Goal: Task Accomplishment & Management: Manage account settings

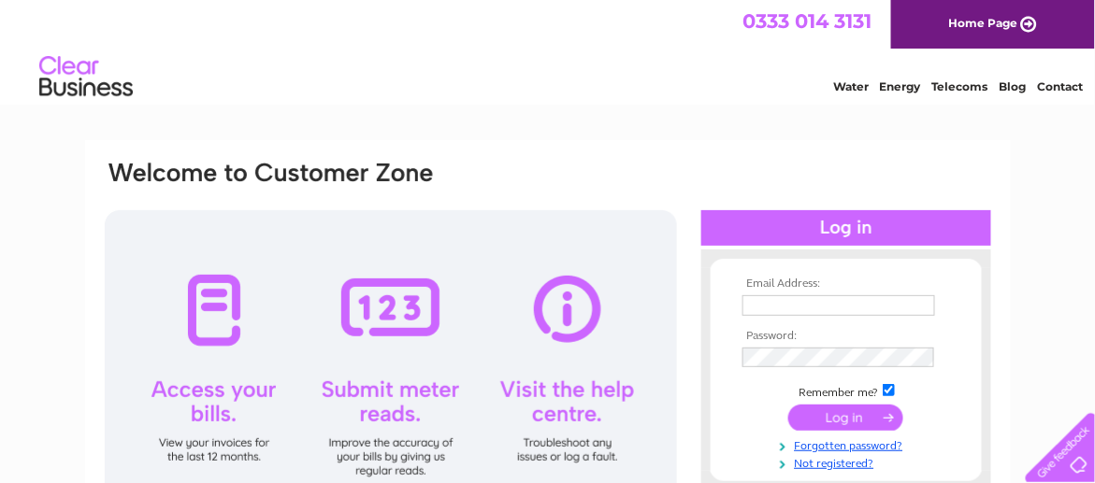
type input "fillingstation163@gmail.com"
click at [837, 417] on input "submit" at bounding box center [845, 418] width 115 height 26
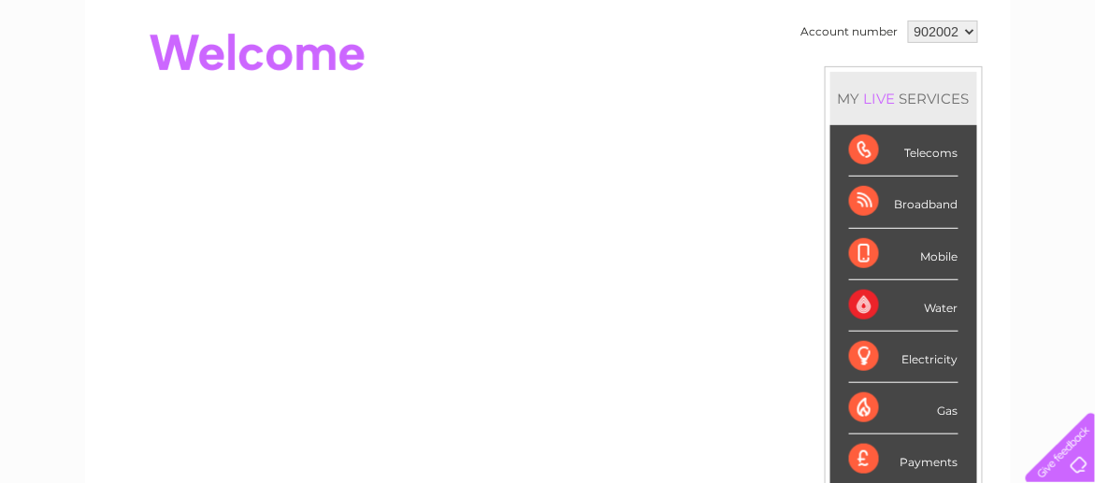
scroll to position [93, 0]
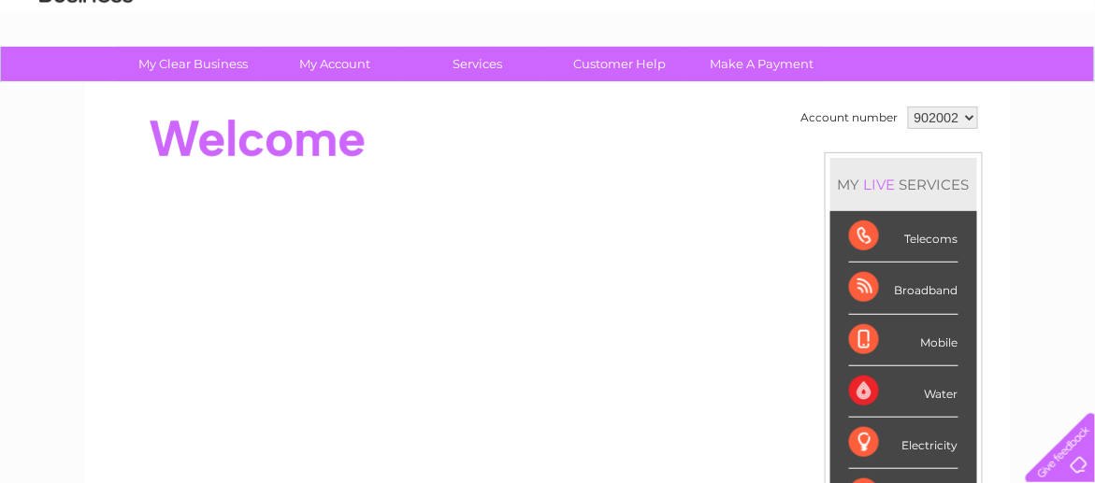
click at [969, 111] on select "902002 926840 927834 930196" at bounding box center [943, 118] width 70 height 22
select select "930196"
click at [908, 107] on select "902002 926840 927834 930196" at bounding box center [943, 118] width 70 height 22
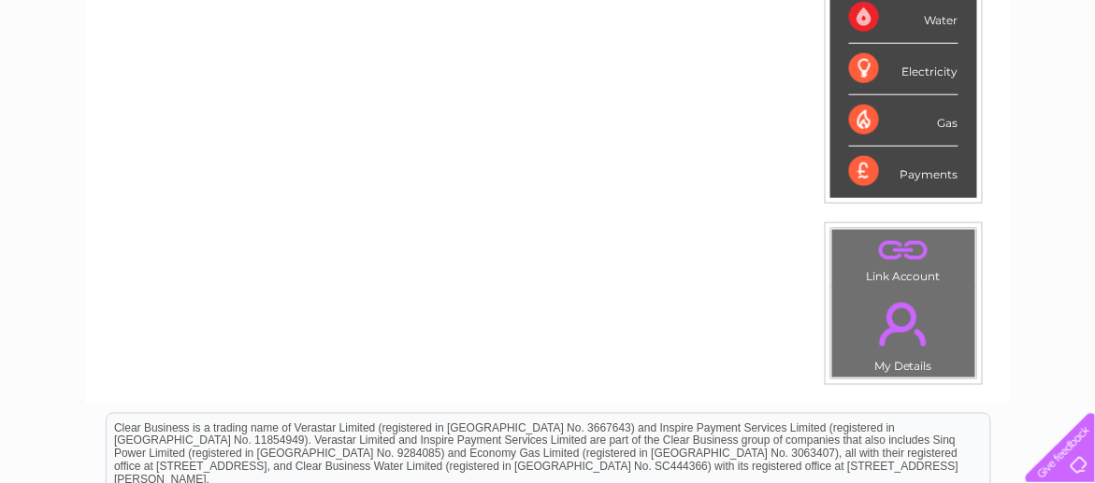
scroll to position [482, 0]
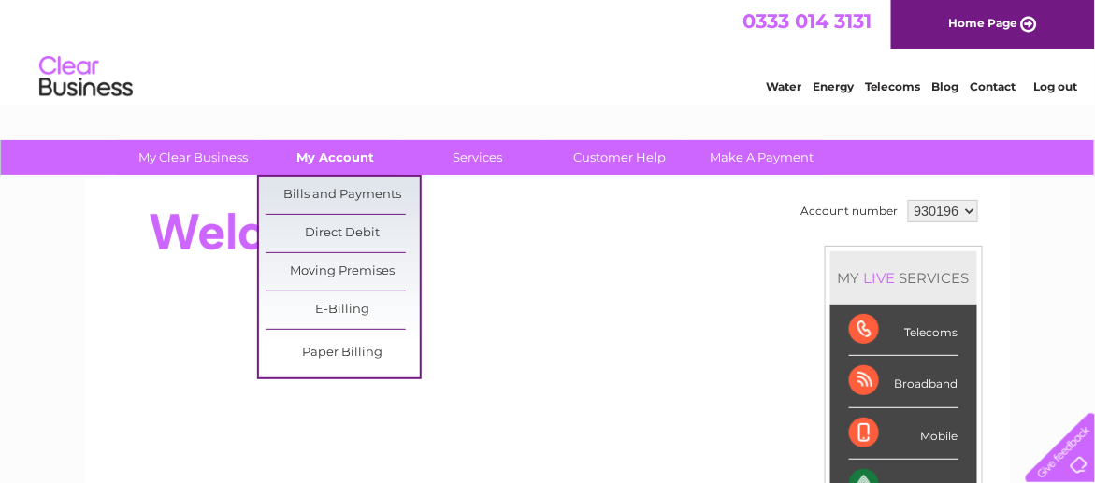
click at [340, 160] on link "My Account" at bounding box center [335, 157] width 154 height 35
click at [340, 191] on link "Bills and Payments" at bounding box center [342, 195] width 154 height 37
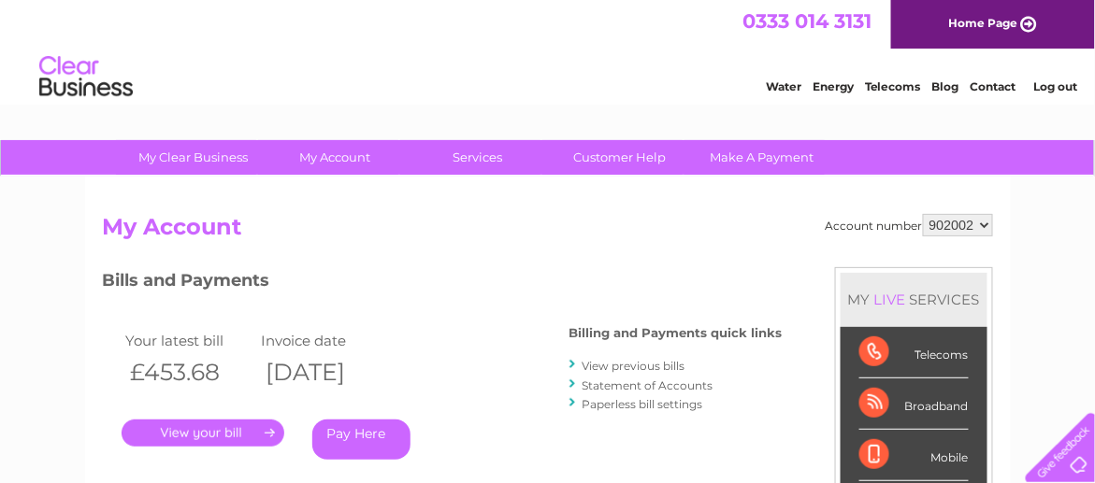
click at [981, 226] on select "902002 926840 927834 930196" at bounding box center [958, 225] width 70 height 22
select select "930196"
click at [925, 214] on select "902002 926840 927834 930196" at bounding box center [958, 225] width 70 height 22
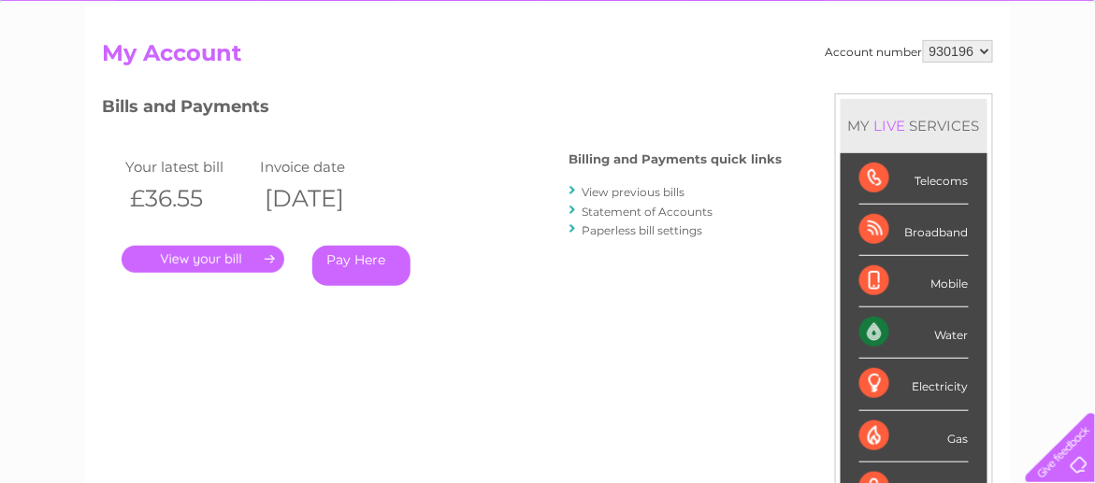
scroll to position [187, 0]
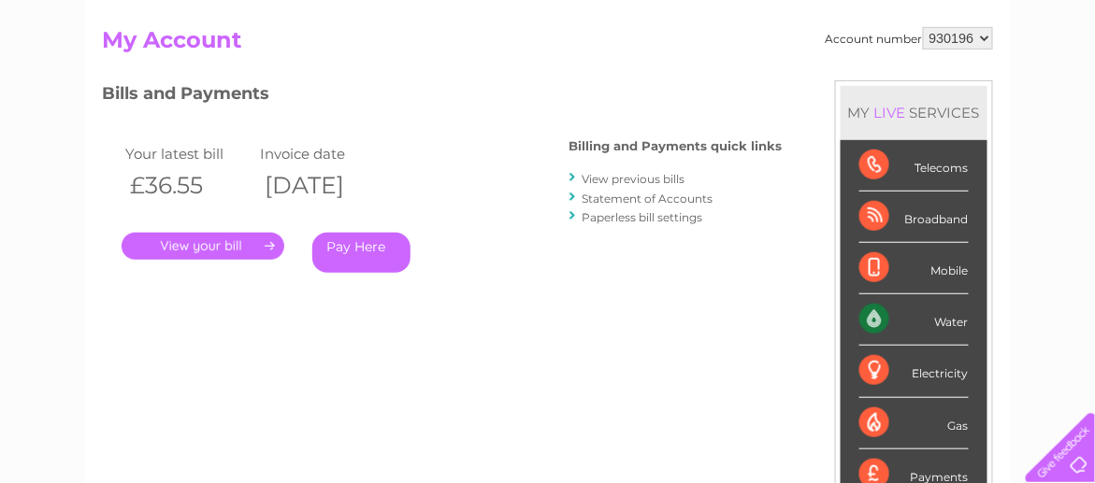
click at [237, 245] on link "." at bounding box center [203, 246] width 163 height 27
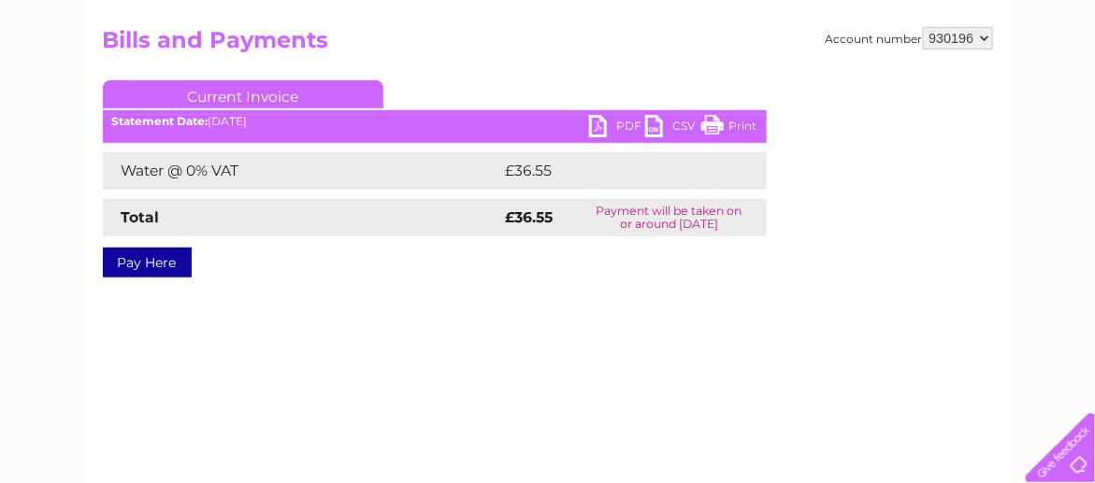
scroll to position [93, 0]
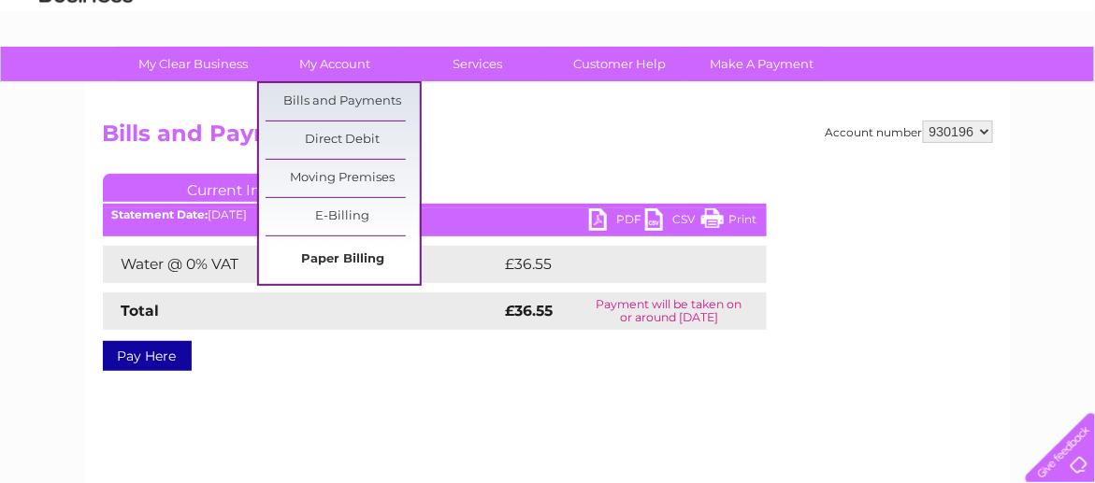
click at [354, 251] on link "Paper Billing" at bounding box center [342, 259] width 154 height 37
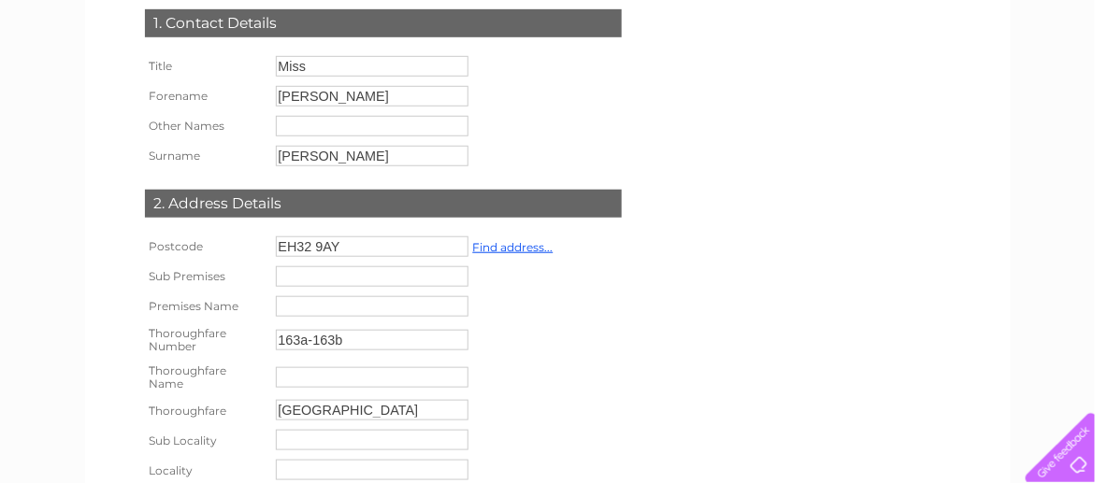
scroll to position [93, 0]
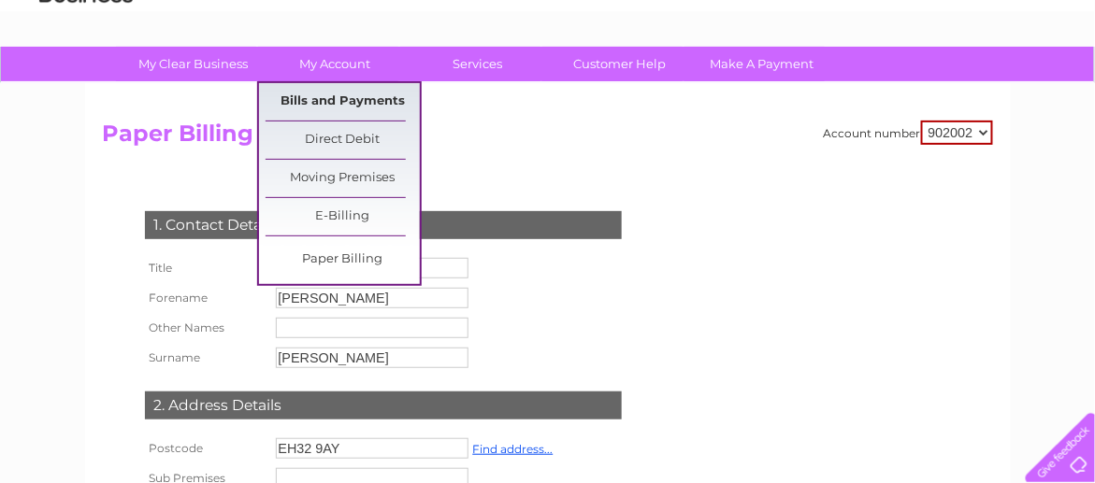
click at [335, 112] on link "Bills and Payments" at bounding box center [342, 101] width 154 height 37
click at [327, 102] on link "Bills and Payments" at bounding box center [342, 101] width 154 height 37
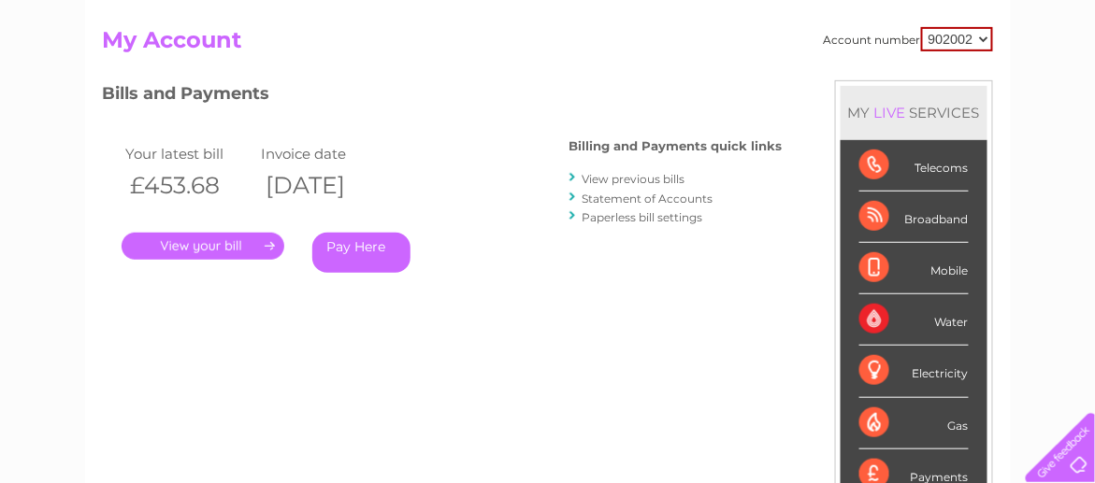
click at [627, 200] on link "Statement of Accounts" at bounding box center [647, 199] width 131 height 14
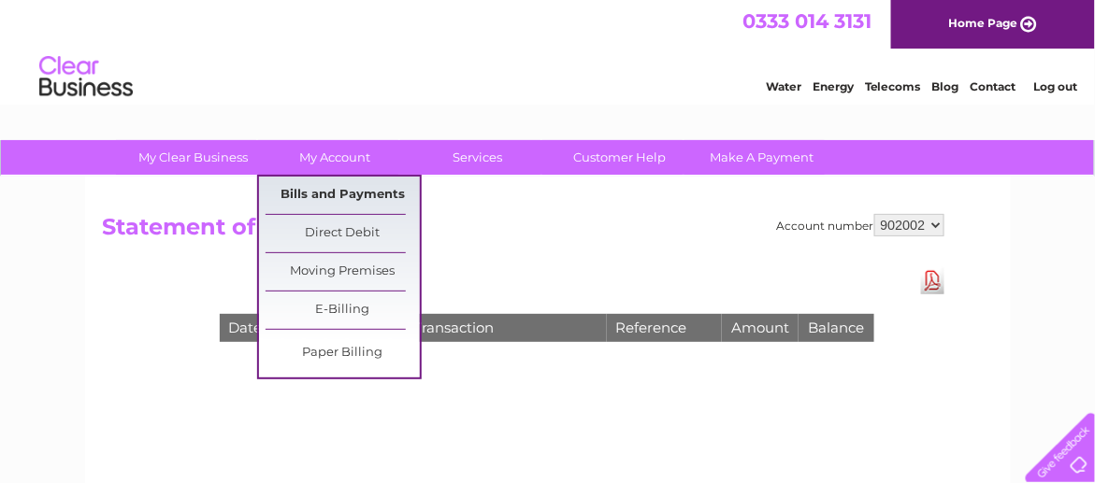
click at [308, 194] on link "Bills and Payments" at bounding box center [342, 195] width 154 height 37
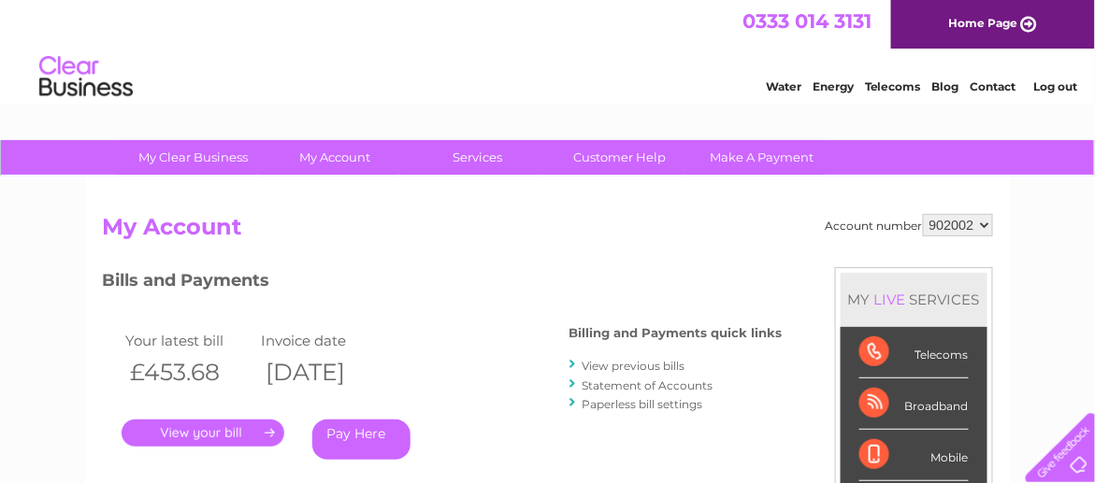
click at [982, 220] on select "902002 926840 927834 930196" at bounding box center [958, 225] width 70 height 22
select select "930196"
click at [925, 214] on select "902002 926840 927834 930196" at bounding box center [958, 225] width 70 height 22
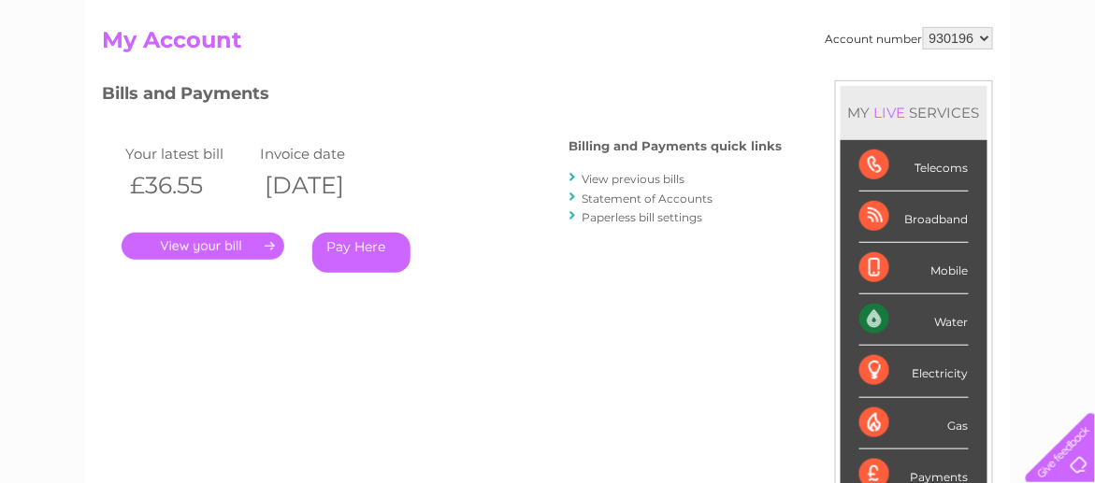
click at [625, 200] on link "Statement of Accounts" at bounding box center [647, 199] width 131 height 14
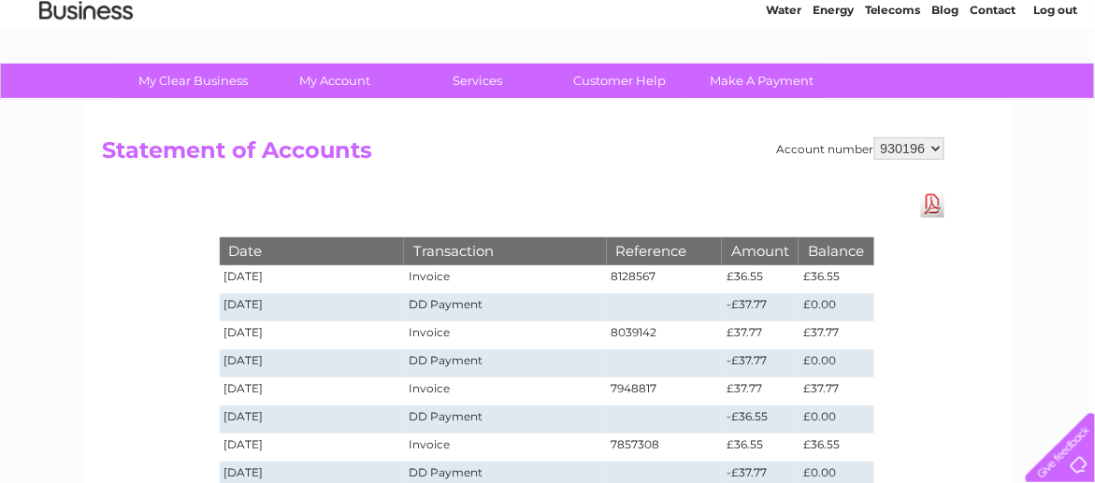
scroll to position [280, 0]
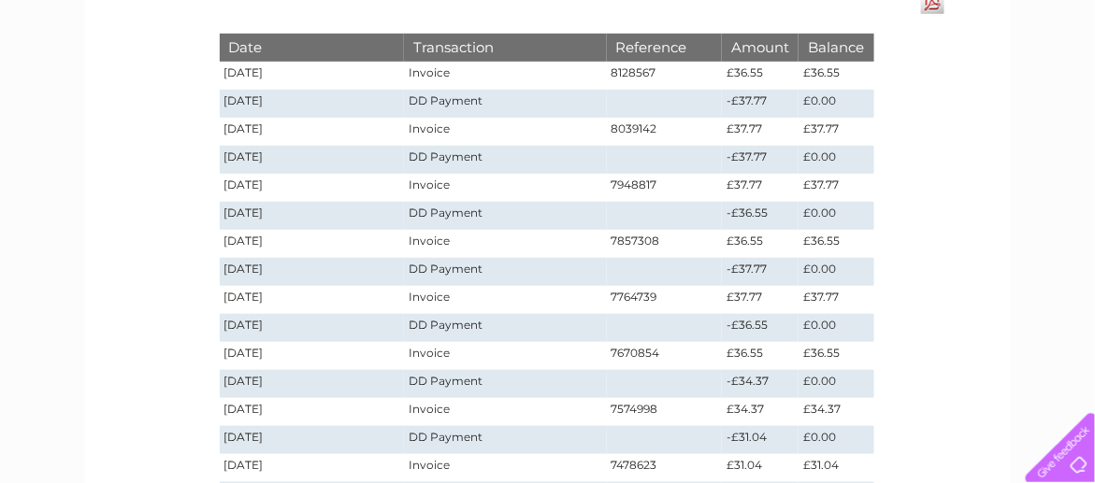
click at [251, 74] on td "[DATE]" at bounding box center [312, 76] width 185 height 28
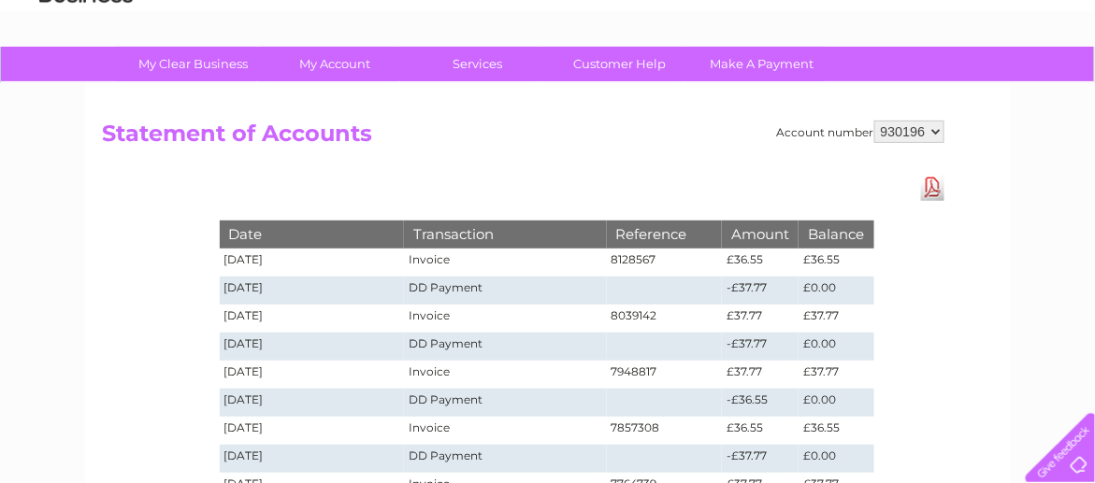
click at [823, 258] on td "£36.55" at bounding box center [835, 263] width 75 height 28
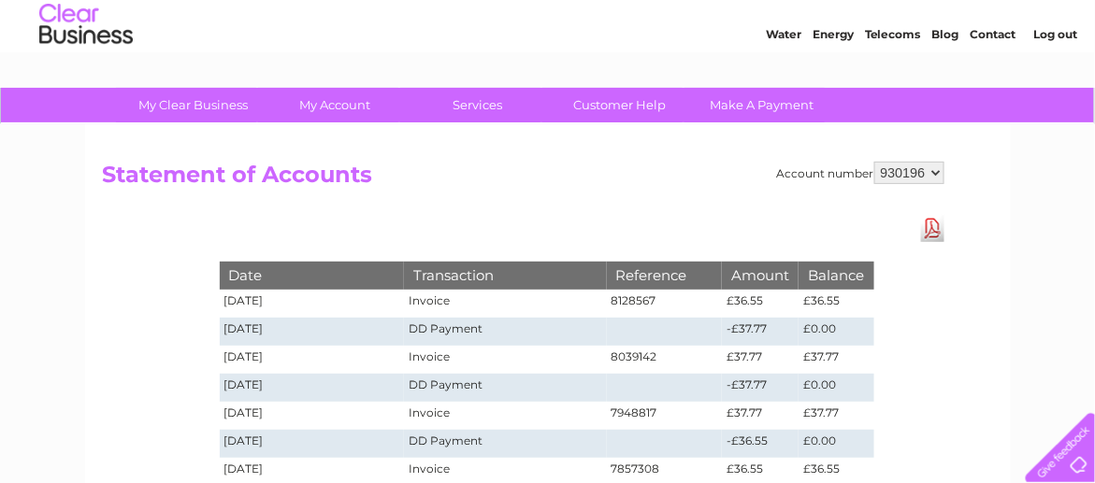
scroll to position [0, 0]
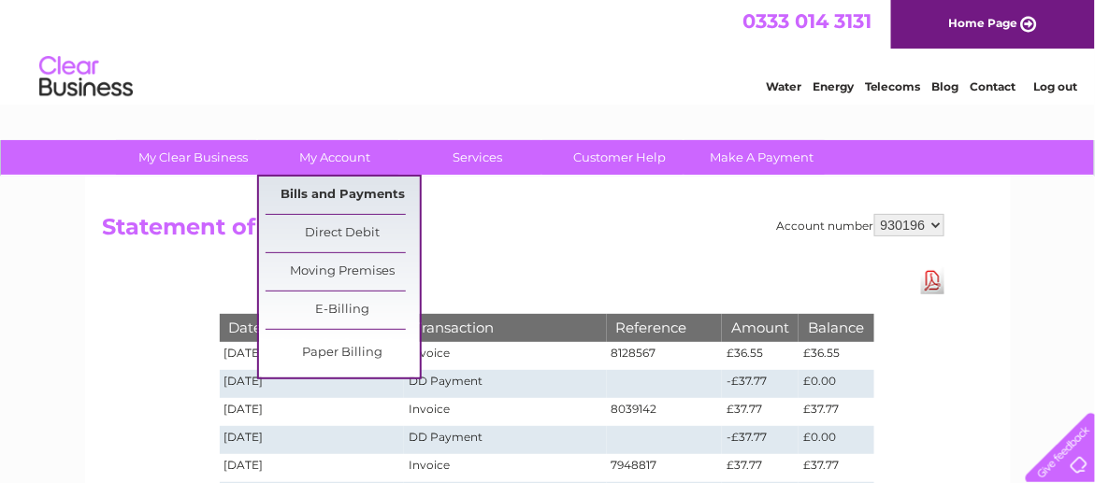
click at [348, 194] on link "Bills and Payments" at bounding box center [342, 195] width 154 height 37
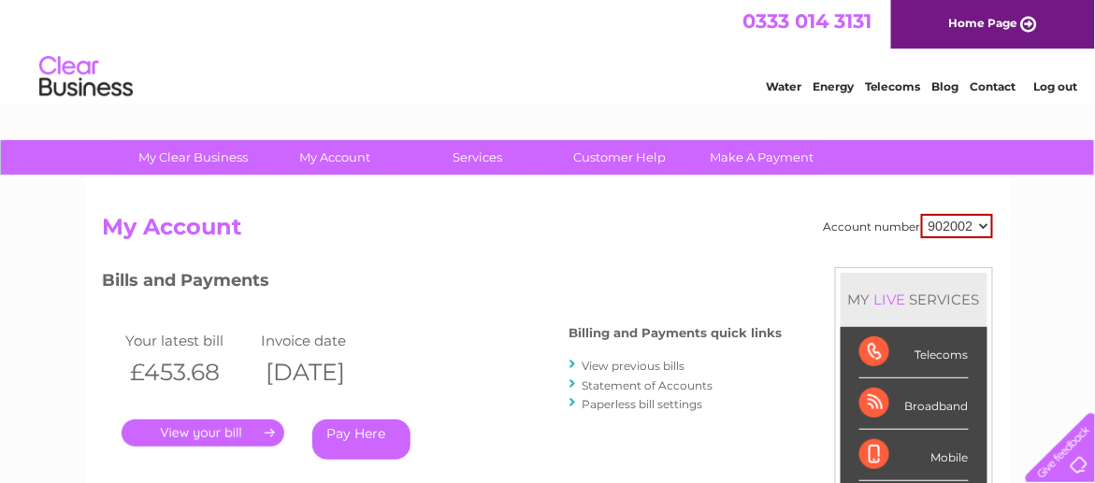
click at [982, 222] on select "902002 926840 927834 930196" at bounding box center [957, 226] width 72 height 24
select select "930196"
click at [922, 214] on select "902002 926840 927834 930196" at bounding box center [957, 226] width 72 height 24
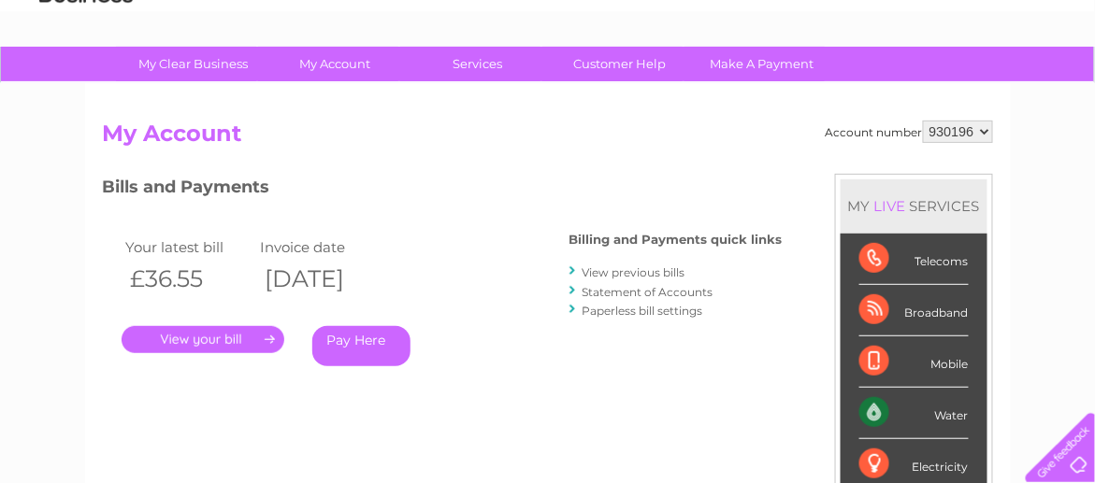
scroll to position [187, 0]
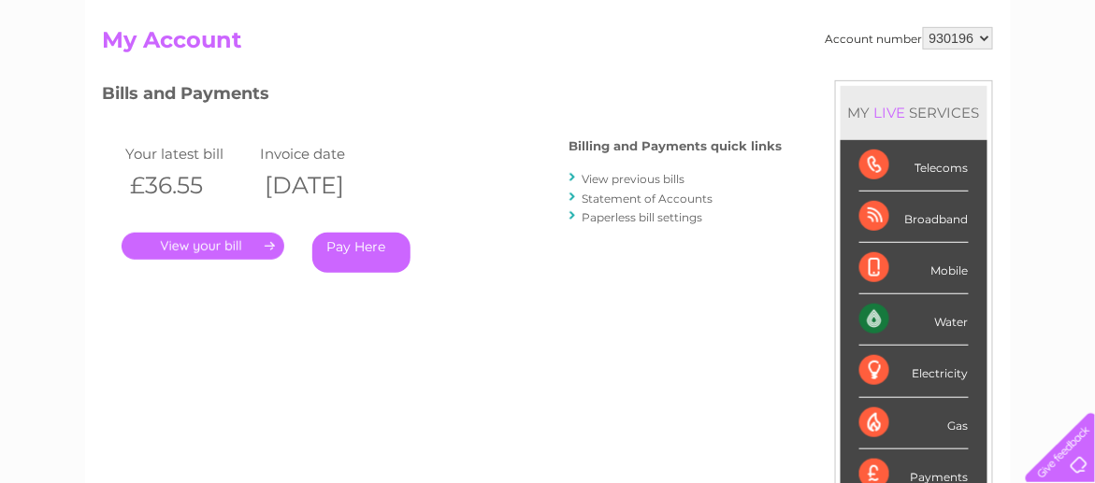
click at [231, 249] on link "." at bounding box center [203, 246] width 163 height 27
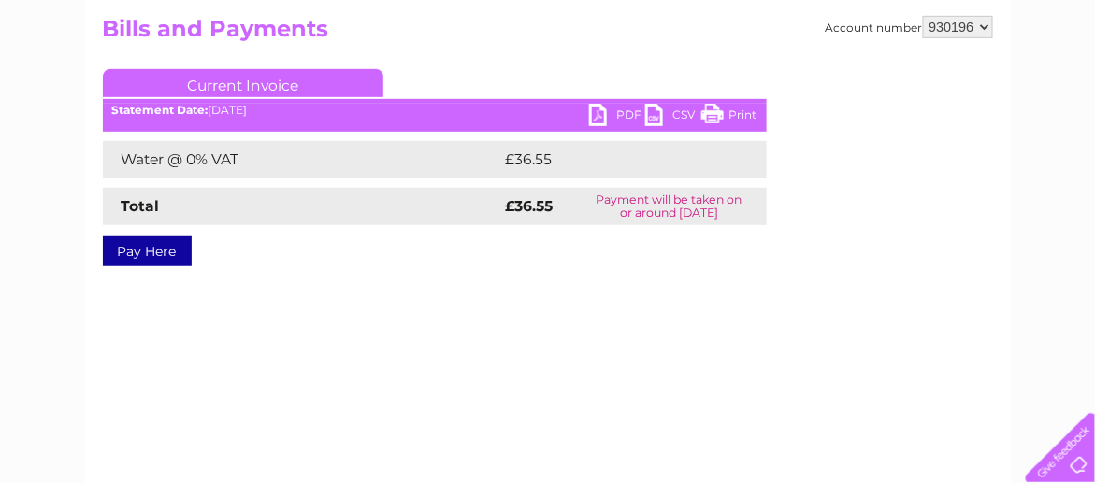
scroll to position [176, 0]
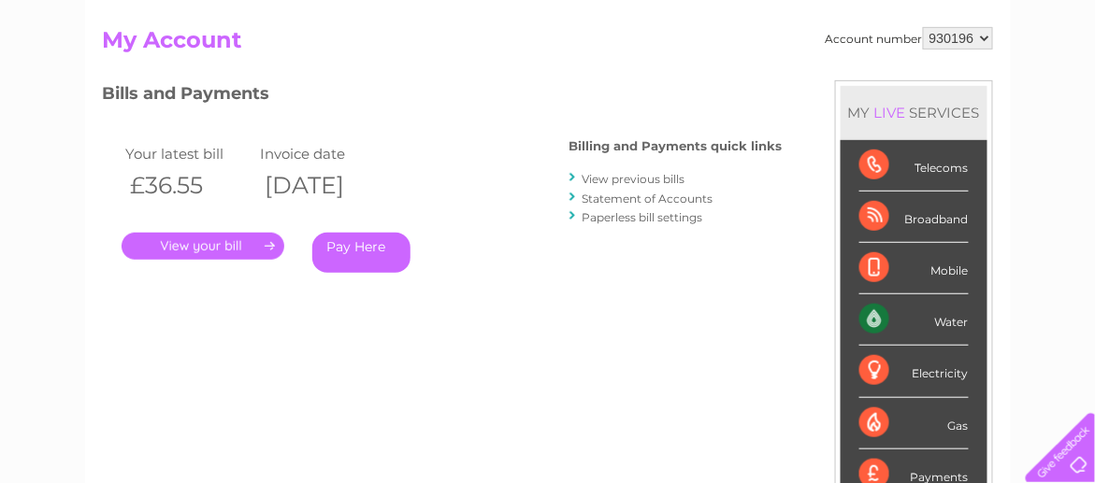
click at [945, 315] on div "Water" at bounding box center [913, 319] width 109 height 51
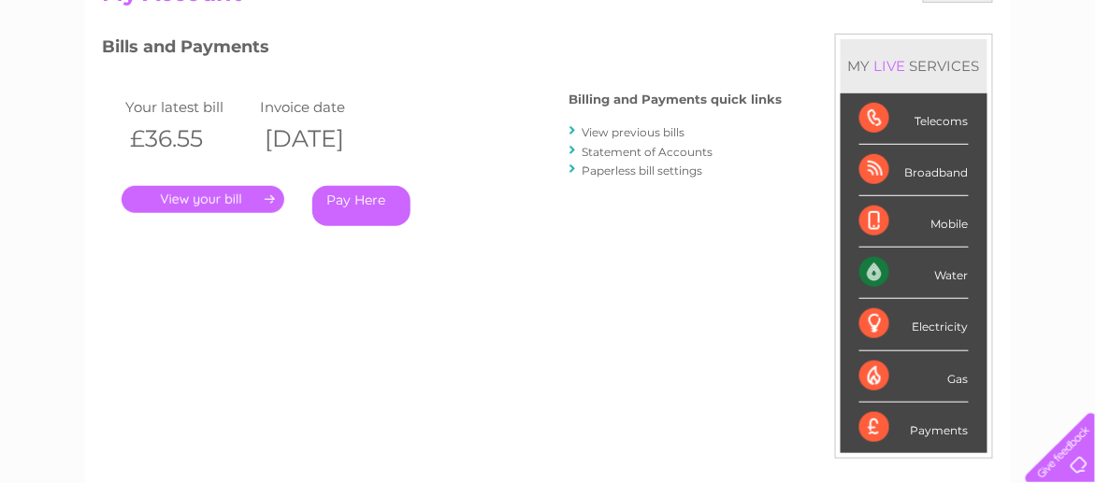
scroll to position [175, 0]
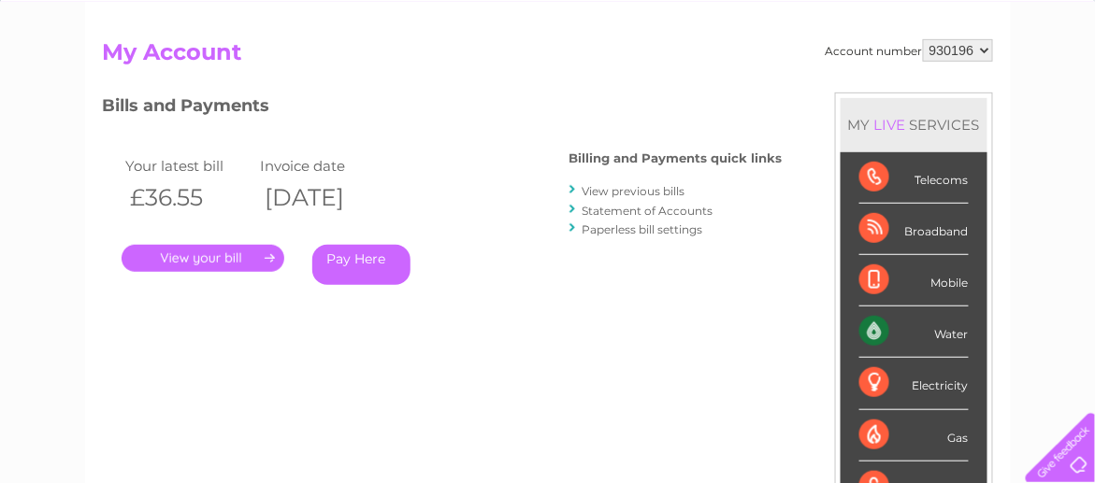
click at [194, 258] on link "." at bounding box center [203, 258] width 163 height 27
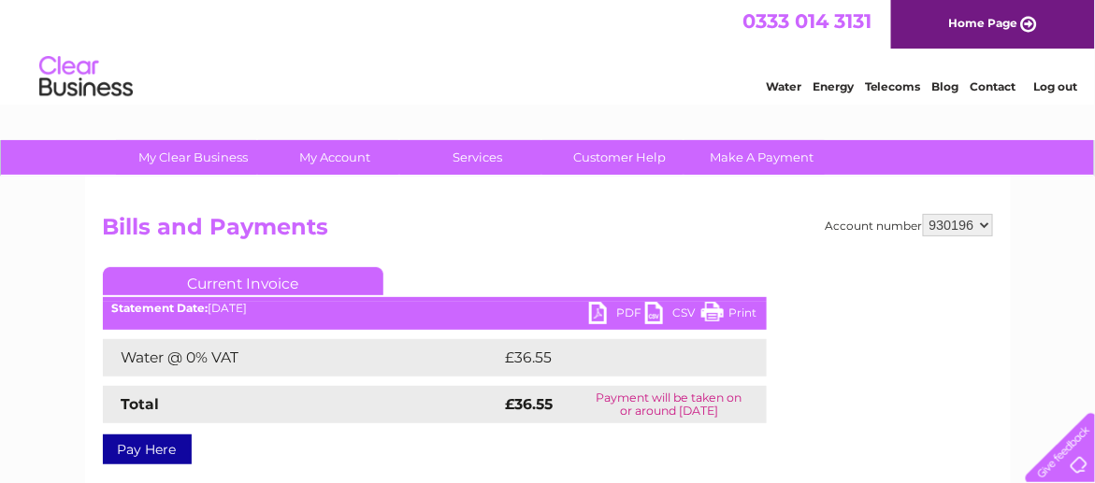
scroll to position [93, 0]
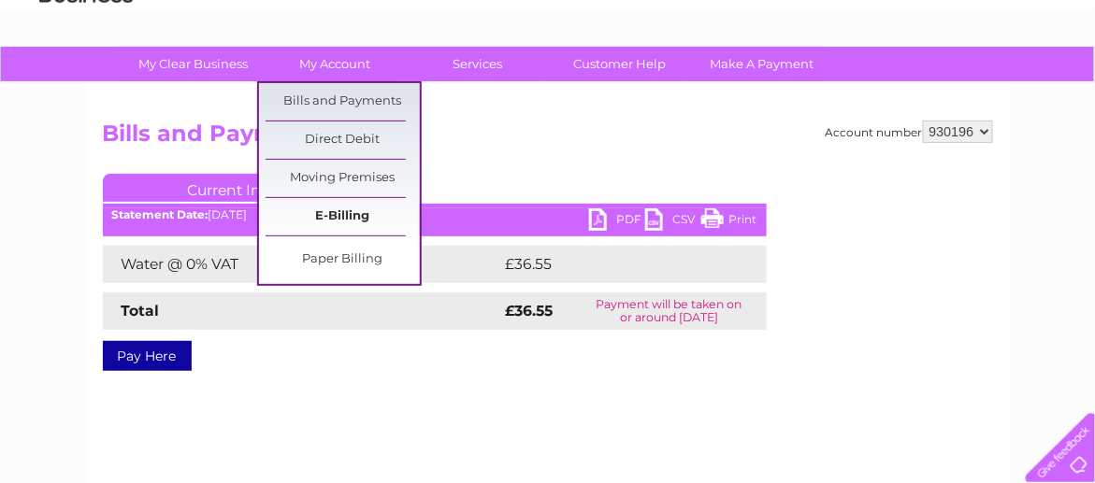
click at [331, 218] on link "E-Billing" at bounding box center [342, 216] width 154 height 37
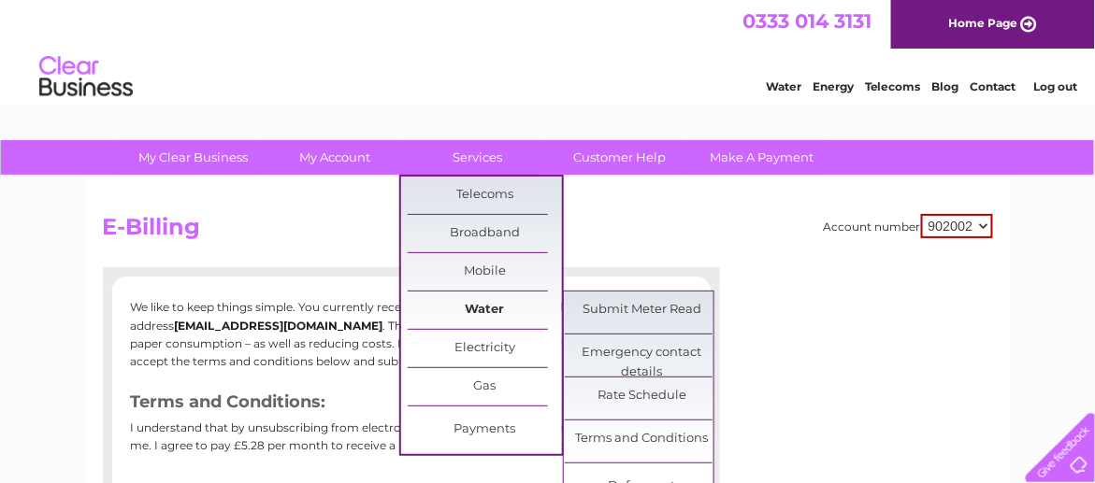
click at [482, 309] on link "Water" at bounding box center [485, 310] width 154 height 37
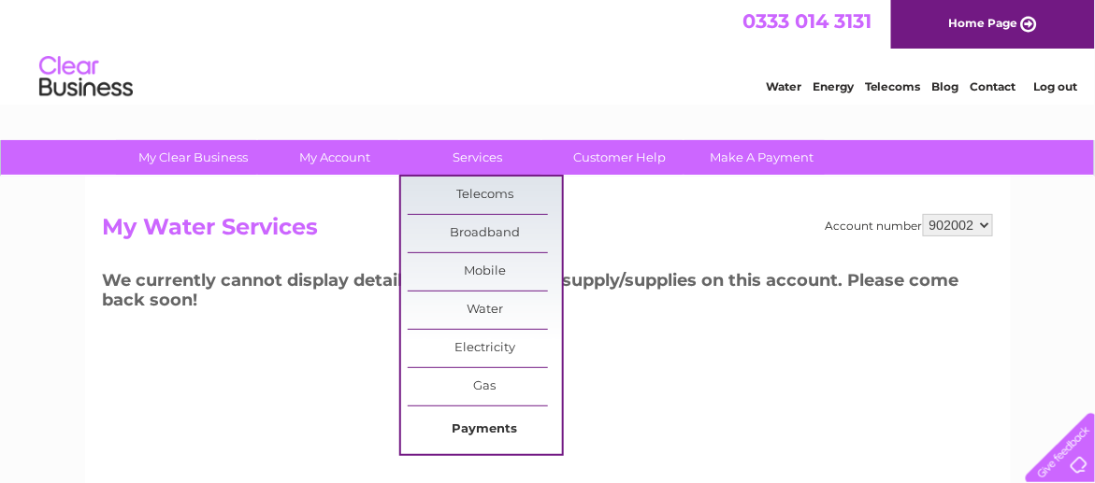
click at [490, 421] on link "Payments" at bounding box center [485, 429] width 154 height 37
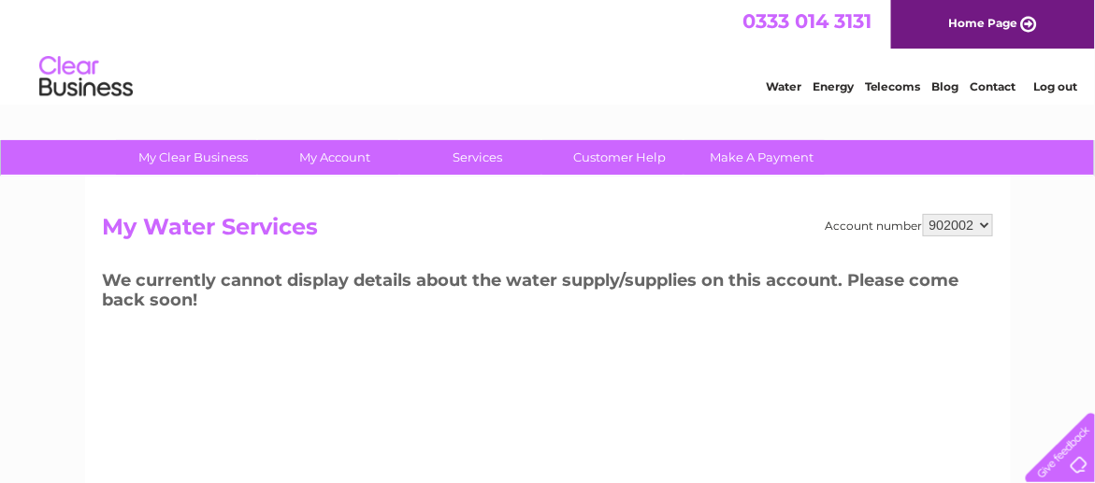
click at [986, 220] on select "902002 926840 927834 930196" at bounding box center [958, 225] width 70 height 22
select select "930196"
click at [925, 214] on select "902002 926840 927834 930196" at bounding box center [958, 225] width 70 height 22
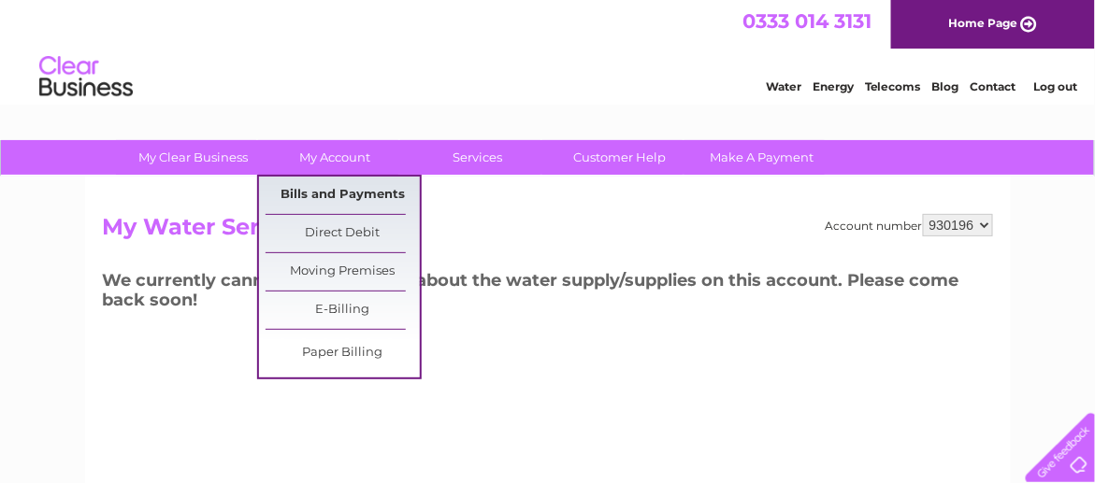
click at [338, 198] on link "Bills and Payments" at bounding box center [342, 195] width 154 height 37
click at [336, 191] on link "Bills and Payments" at bounding box center [342, 195] width 154 height 37
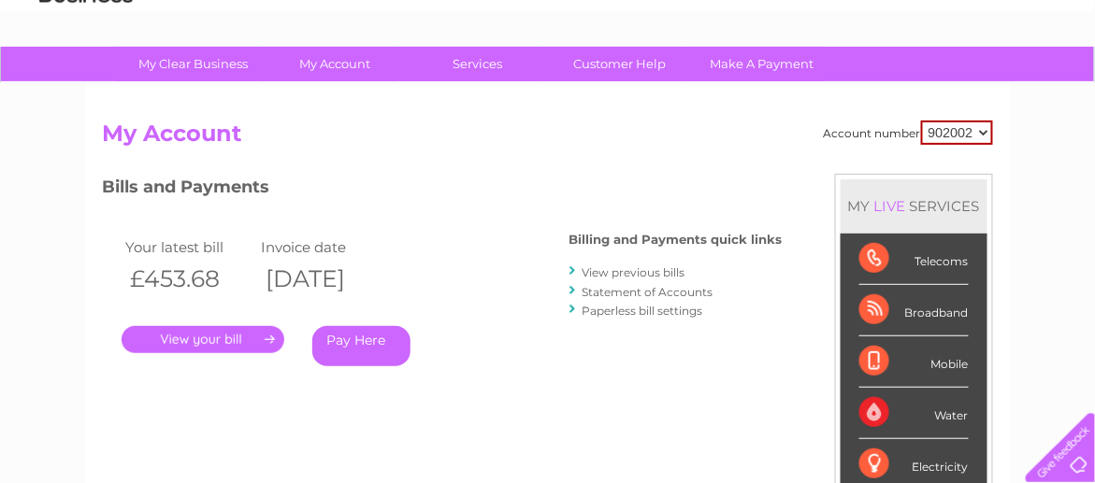
click at [982, 131] on select "902002 926840 927834 930196" at bounding box center [957, 133] width 72 height 24
select select "930196"
click at [922, 121] on select "902002 926840 927834 930196" at bounding box center [957, 133] width 72 height 24
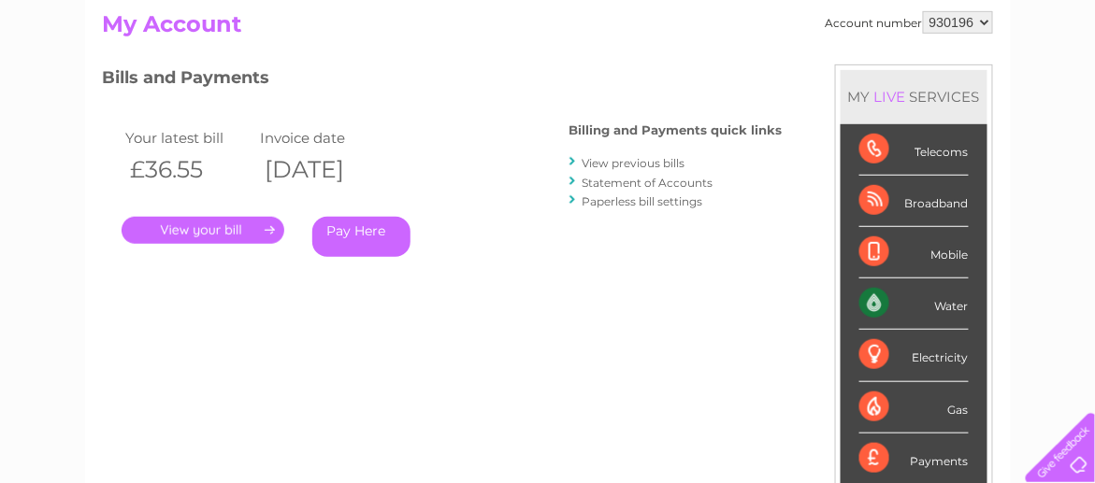
scroll to position [187, 0]
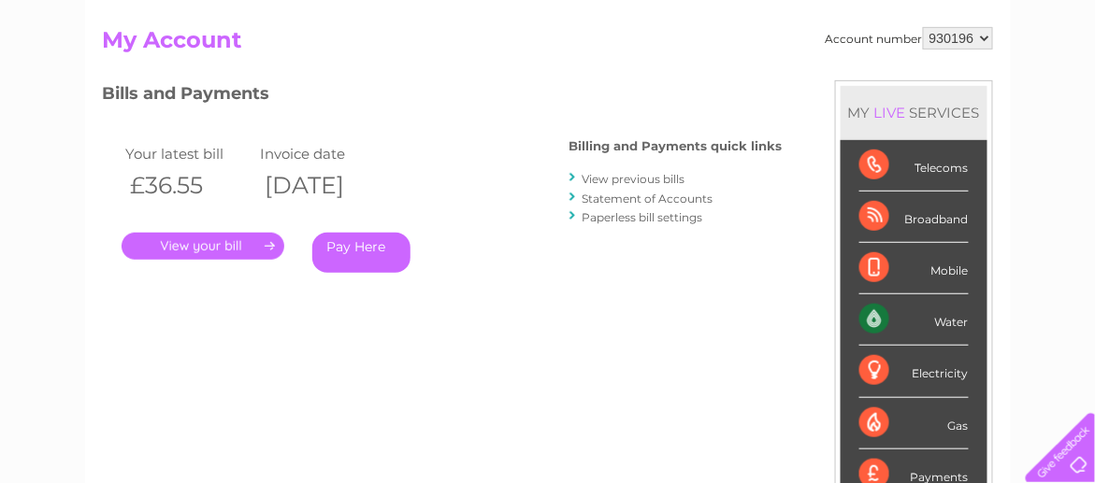
click at [616, 198] on link "Statement of Accounts" at bounding box center [647, 199] width 131 height 14
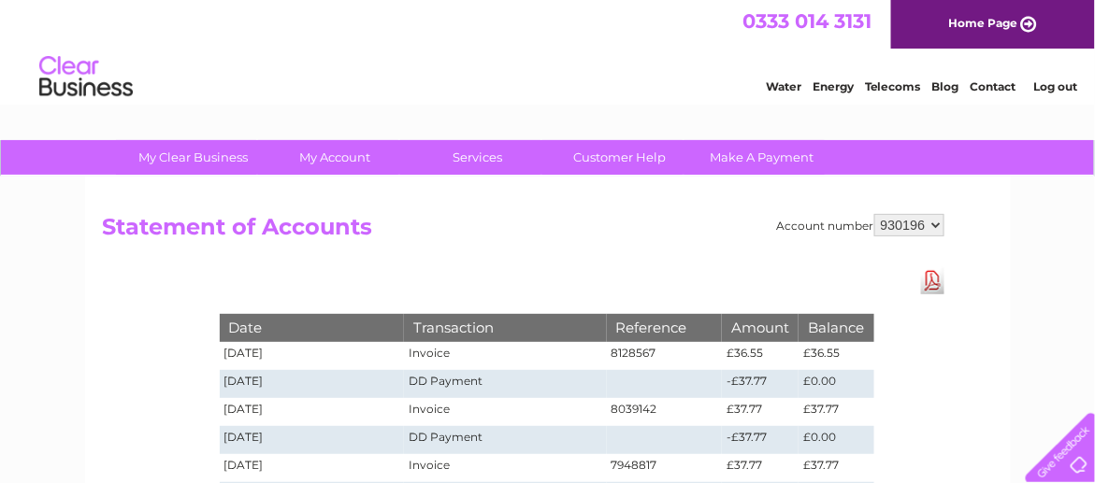
scroll to position [93, 0]
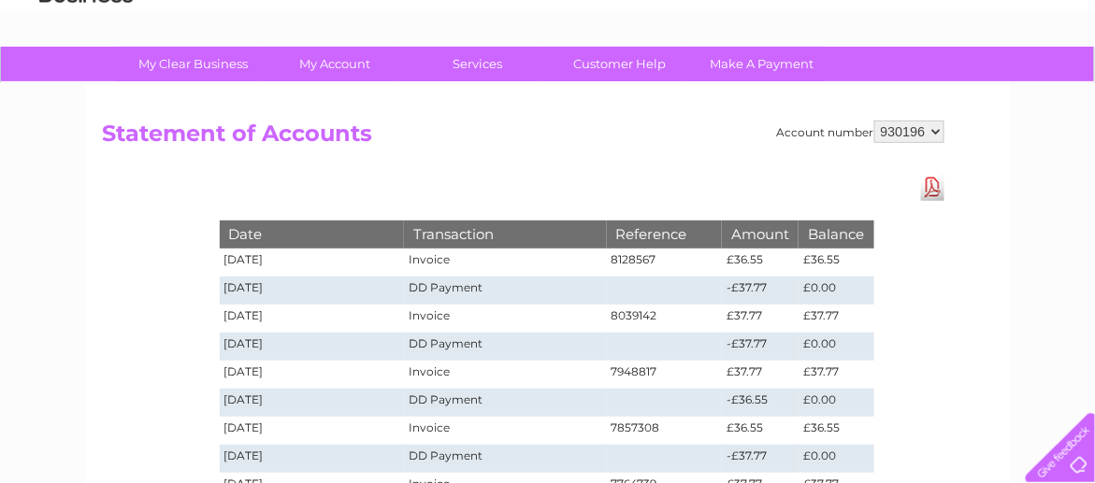
click at [436, 257] on td "Invoice" at bounding box center [505, 263] width 202 height 28
click at [251, 254] on td "02/10/2025" at bounding box center [312, 263] width 185 height 28
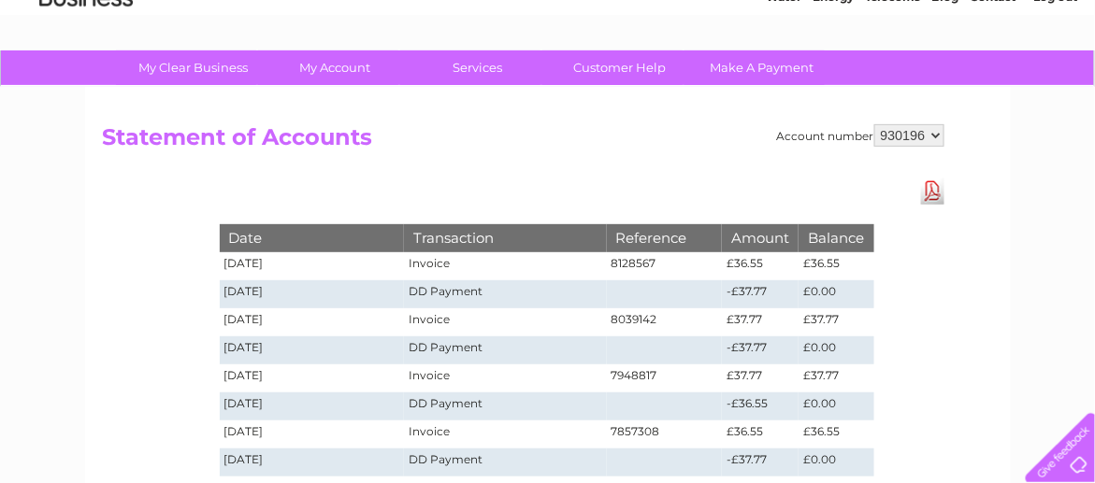
scroll to position [0, 0]
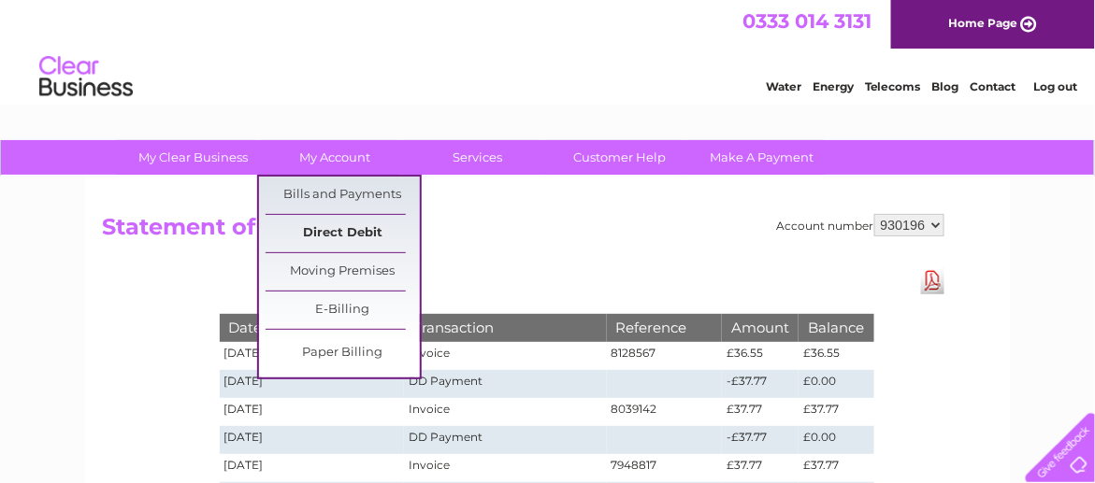
click at [327, 230] on link "Direct Debit" at bounding box center [342, 233] width 154 height 37
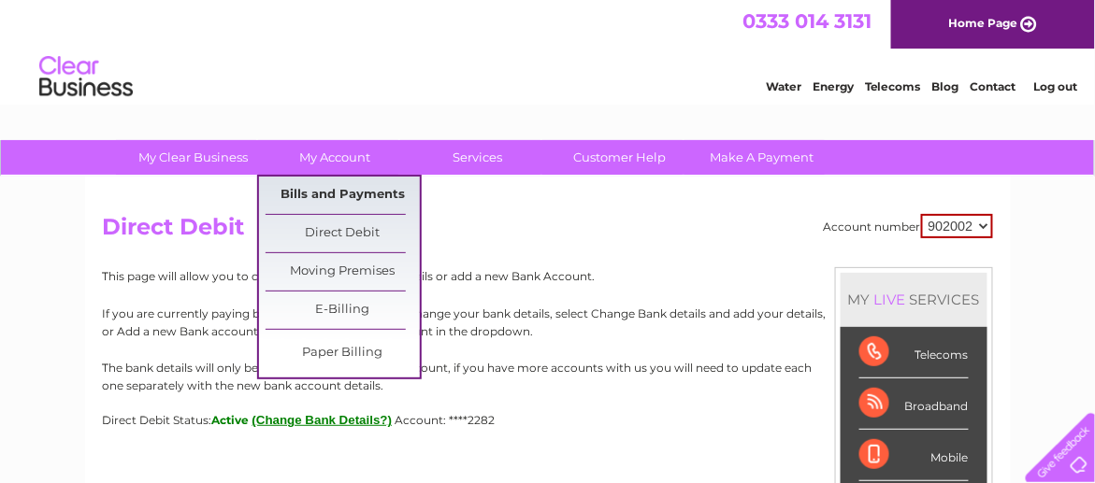
click at [340, 196] on link "Bills and Payments" at bounding box center [342, 195] width 154 height 37
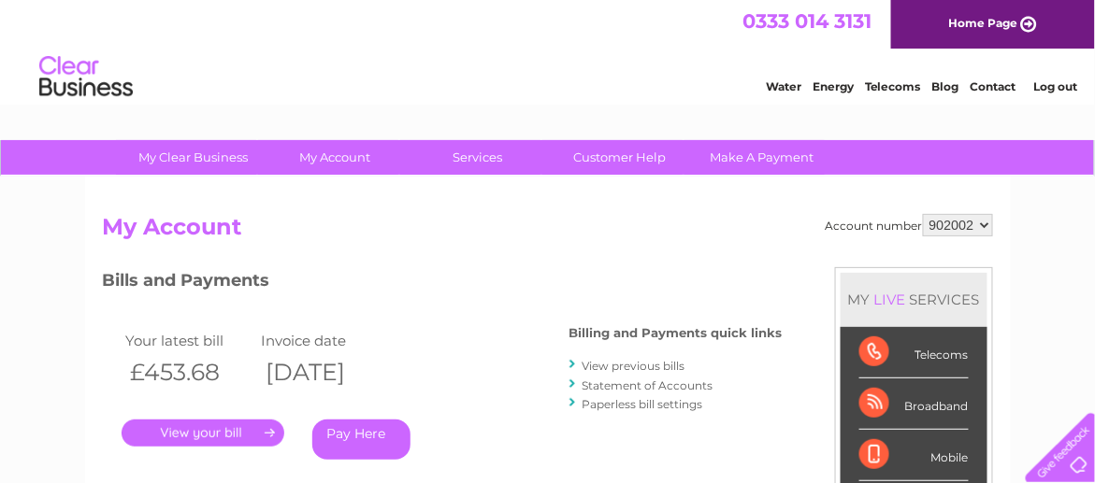
click at [984, 224] on select "902002 926840 927834 930196" at bounding box center [958, 225] width 70 height 22
select select "930196"
click at [925, 214] on select "902002 926840 927834 930196" at bounding box center [958, 225] width 70 height 22
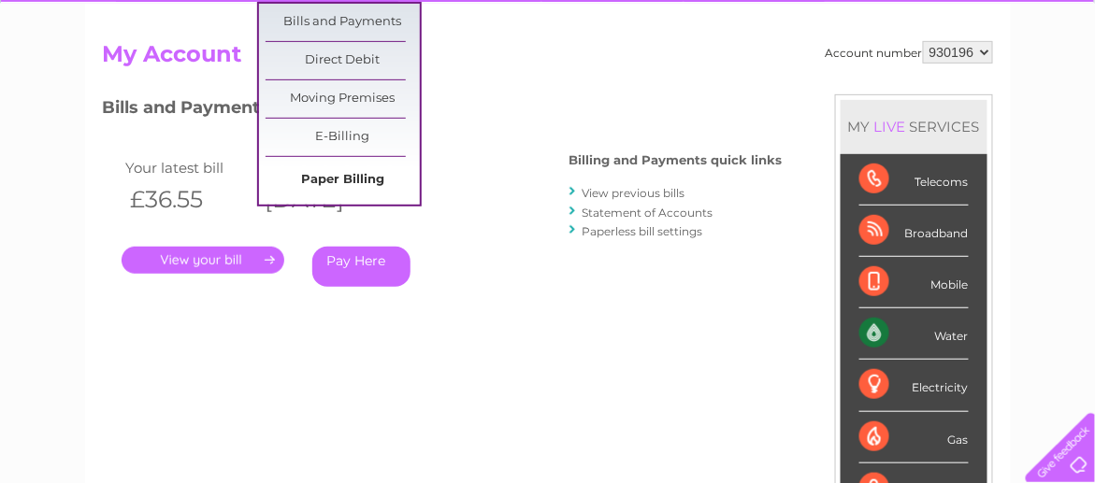
scroll to position [187, 0]
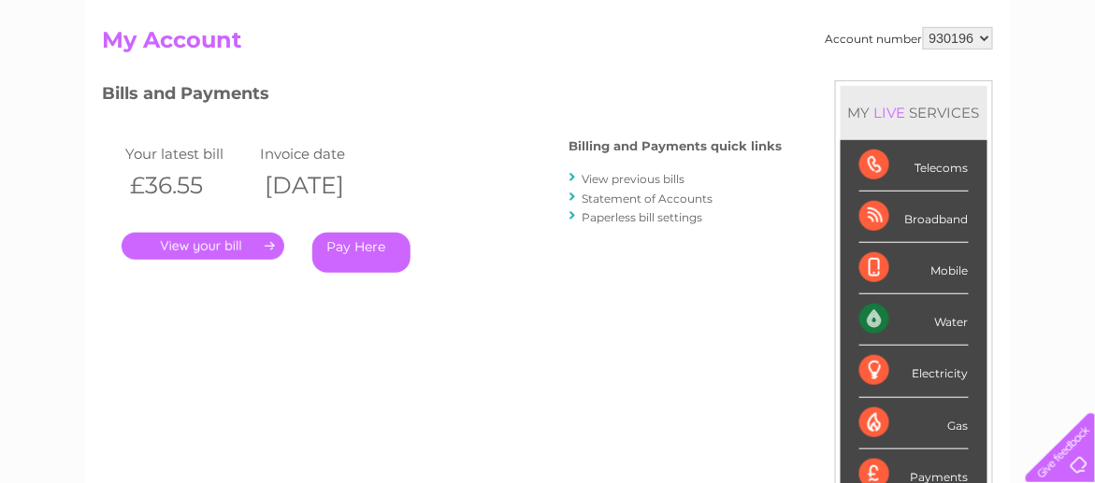
click at [671, 218] on link "Paperless bill settings" at bounding box center [642, 217] width 121 height 14
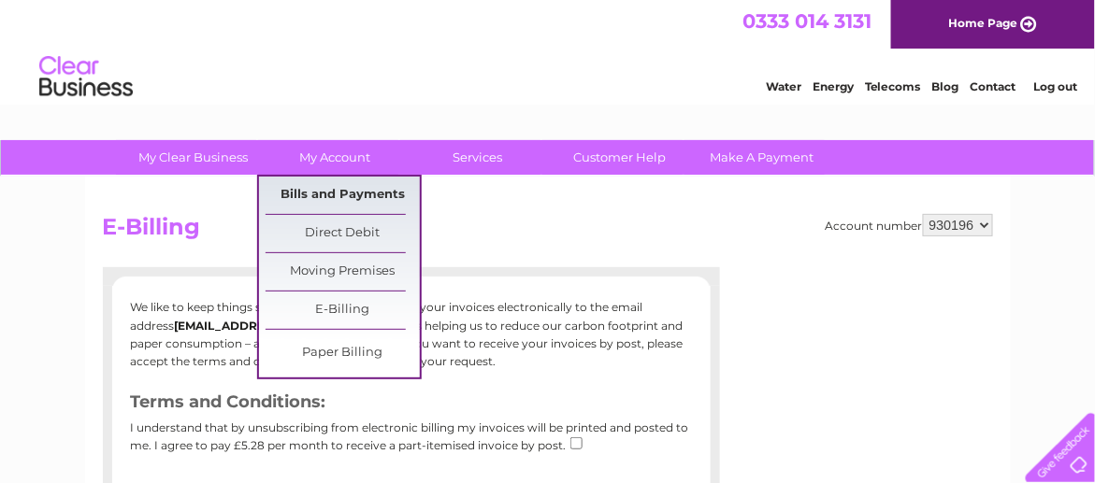
click at [342, 190] on link "Bills and Payments" at bounding box center [342, 195] width 154 height 37
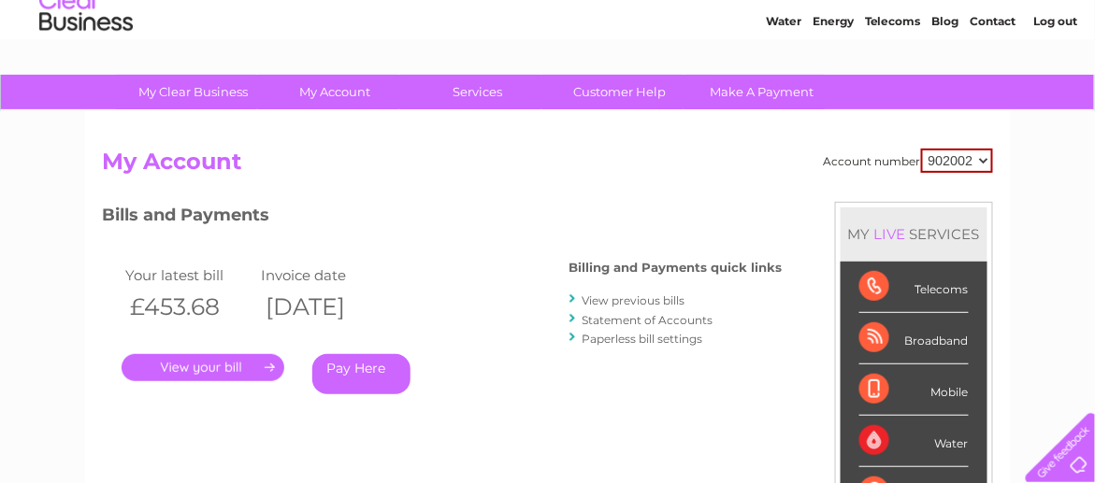
scroll to position [93, 0]
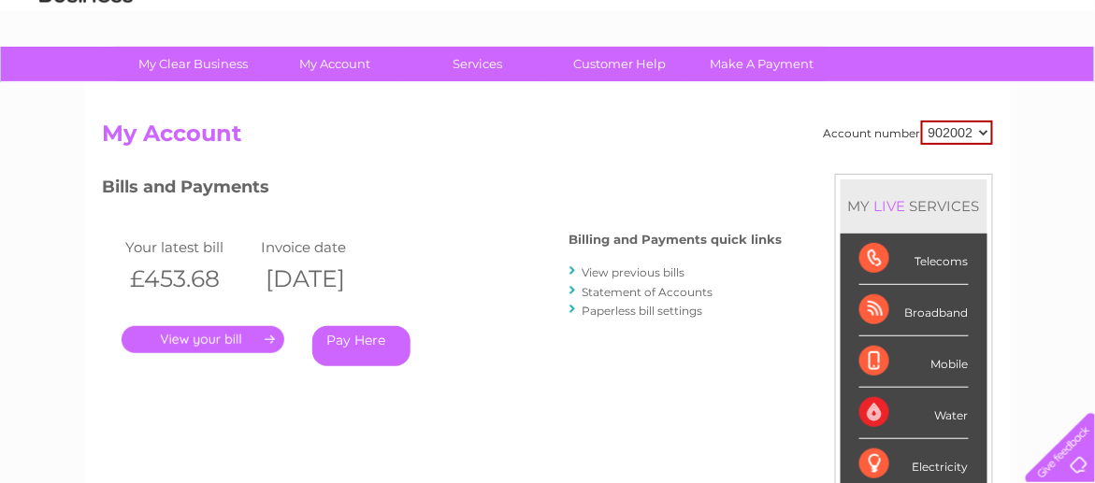
click at [984, 132] on select "902002 926840 927834 930196" at bounding box center [957, 133] width 72 height 24
select select "930196"
click at [922, 121] on select "902002 926840 927834 930196" at bounding box center [957, 133] width 72 height 24
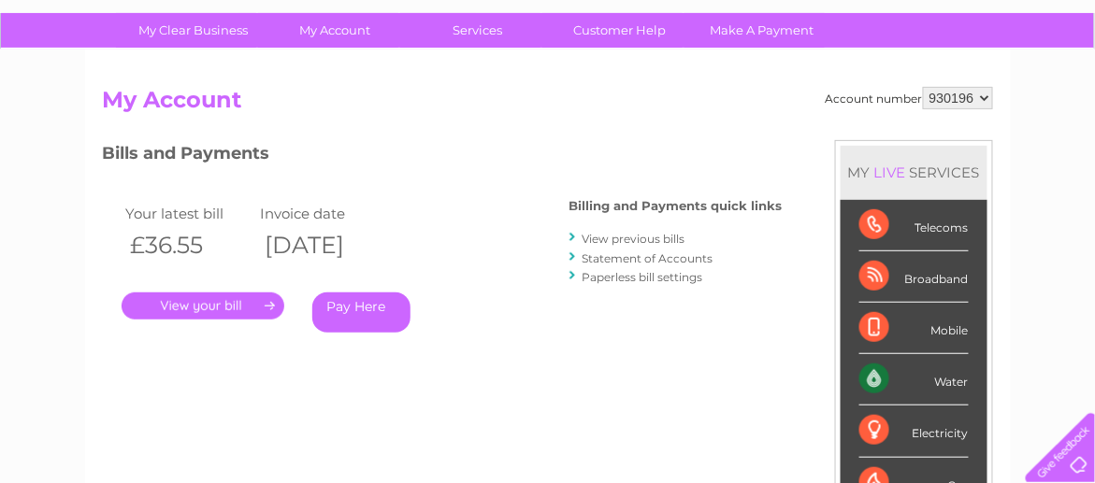
scroll to position [280, 0]
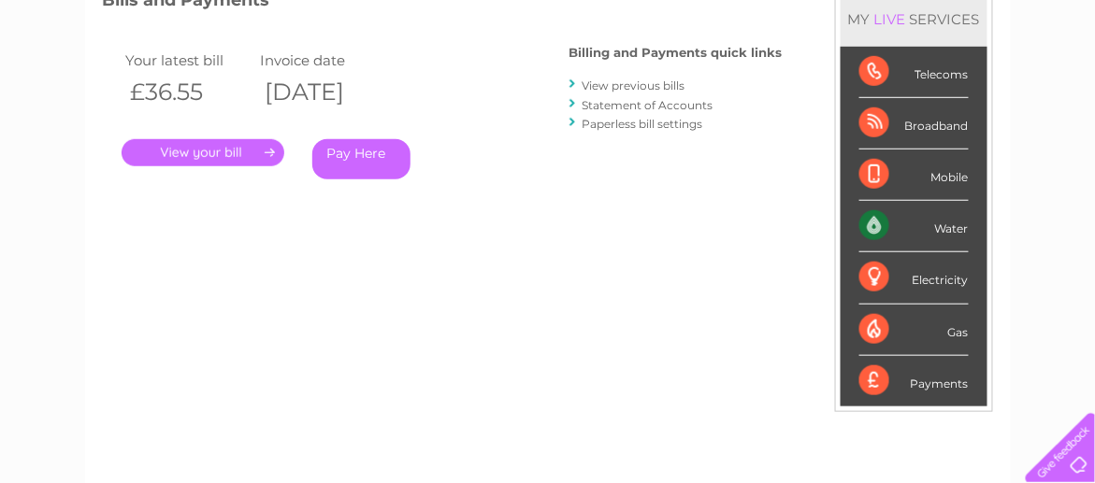
click at [209, 151] on link "." at bounding box center [203, 152] width 163 height 27
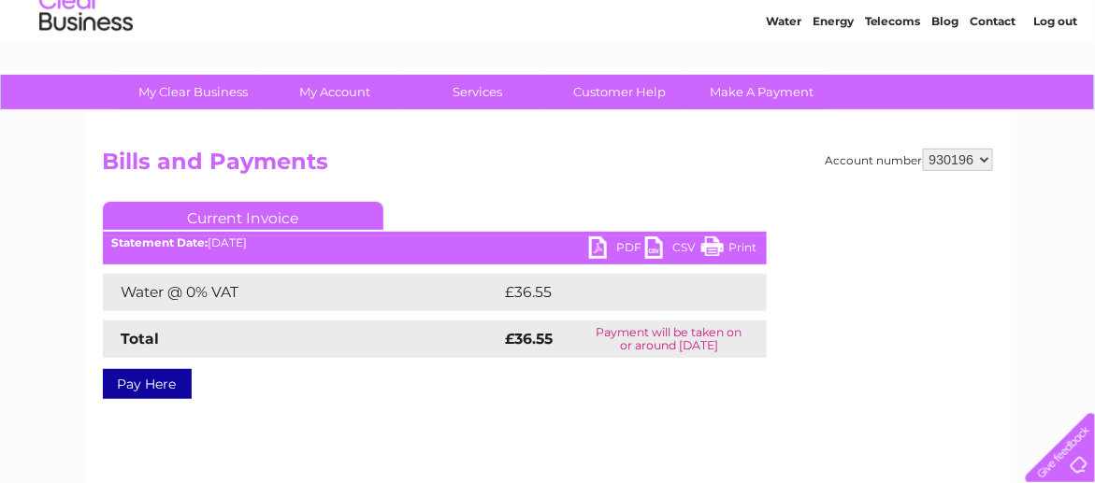
scroll to position [93, 0]
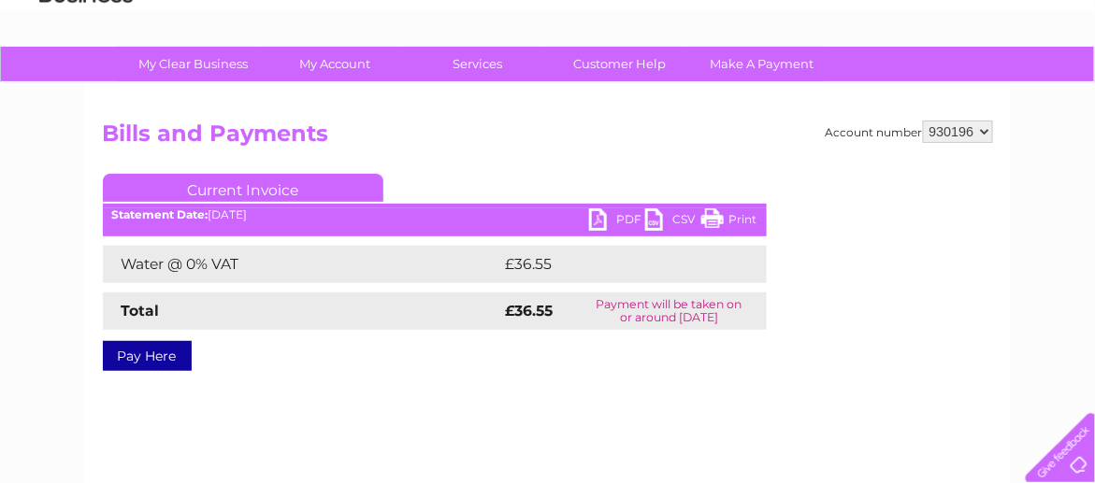
click at [272, 184] on link "Current Invoice" at bounding box center [243, 188] width 280 height 28
click at [279, 182] on link "Current Invoice" at bounding box center [243, 188] width 280 height 28
click at [280, 182] on link "Current Invoice" at bounding box center [243, 188] width 280 height 28
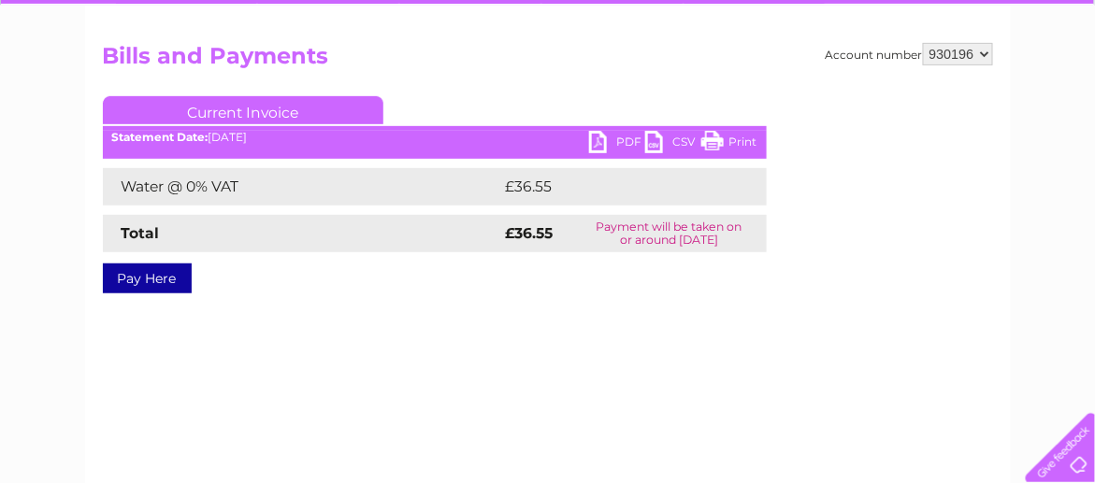
scroll to position [187, 0]
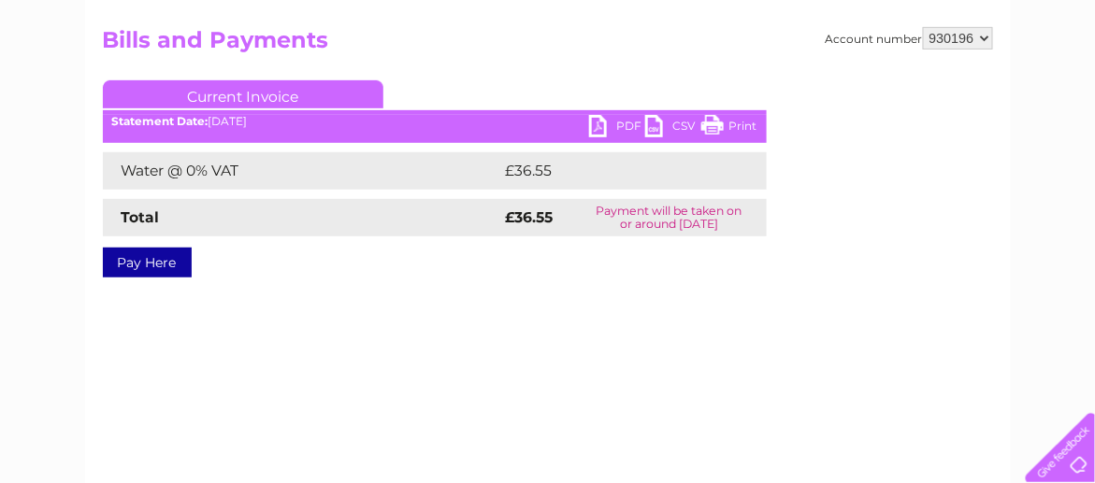
click at [711, 122] on link "Print" at bounding box center [729, 128] width 56 height 27
click at [655, 120] on link "CSV" at bounding box center [673, 128] width 56 height 27
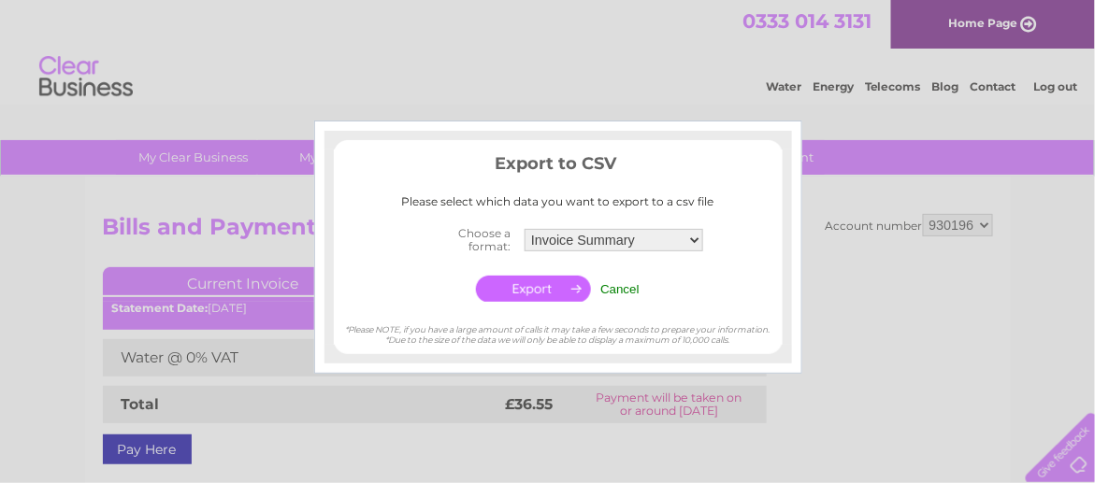
click at [527, 287] on input "button" at bounding box center [533, 289] width 115 height 26
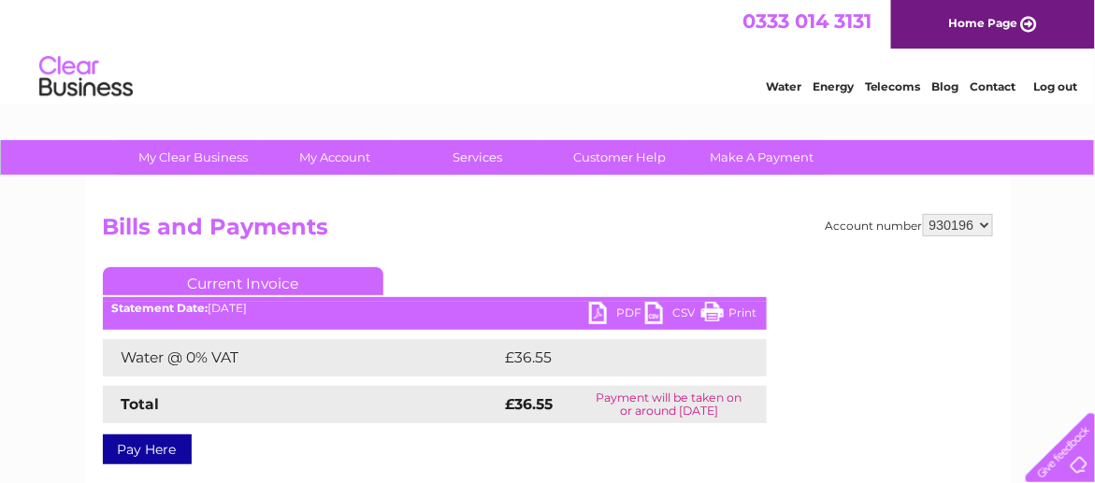
click at [603, 307] on link "PDF" at bounding box center [617, 315] width 56 height 27
click at [1040, 85] on link "Log out" at bounding box center [1055, 86] width 44 height 14
